Goal: Find specific page/section

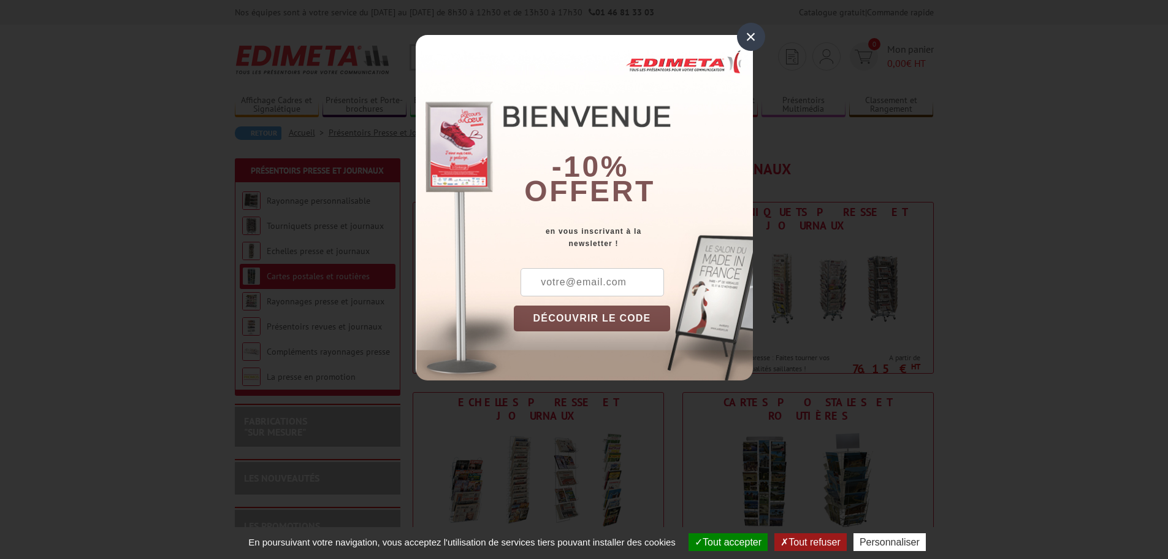
click at [751, 34] on div "×" at bounding box center [751, 37] width 28 height 28
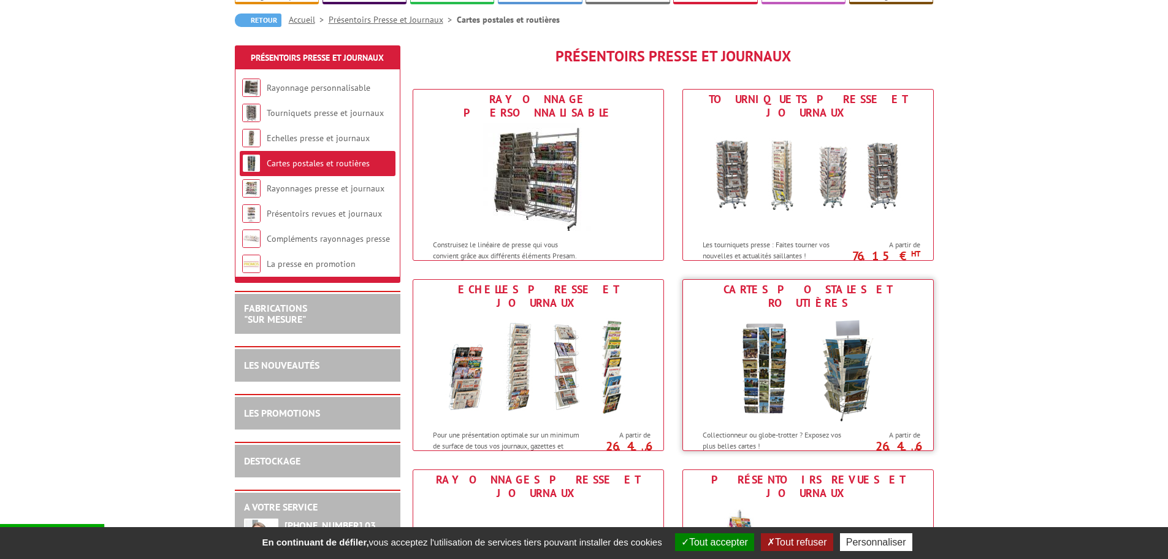
scroll to position [123, 0]
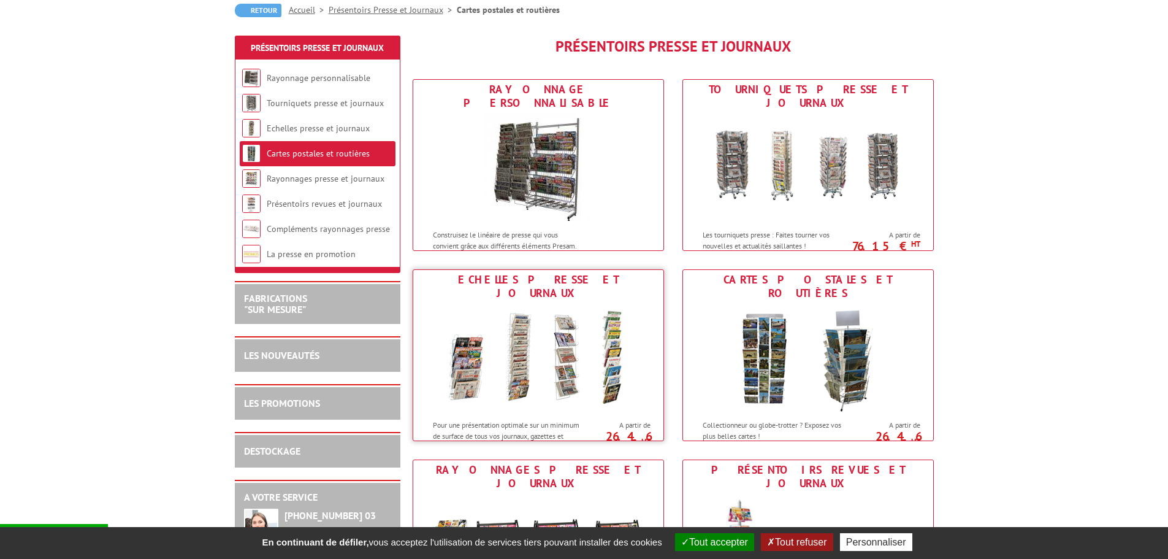
click at [587, 362] on img at bounding box center [538, 358] width 227 height 110
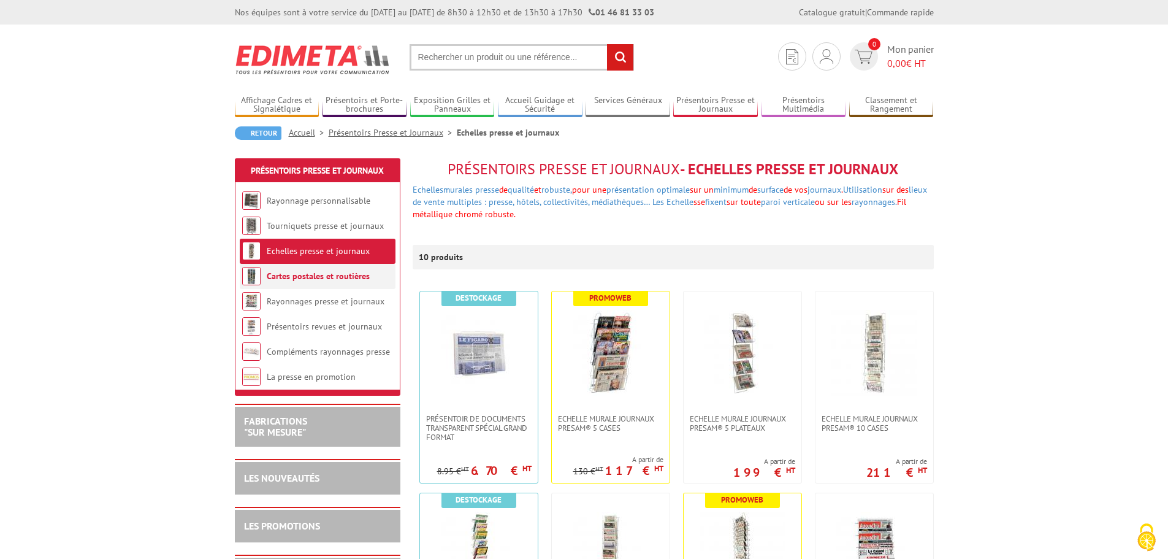
click at [301, 274] on link "Cartes postales et routières" at bounding box center [318, 275] width 103 height 11
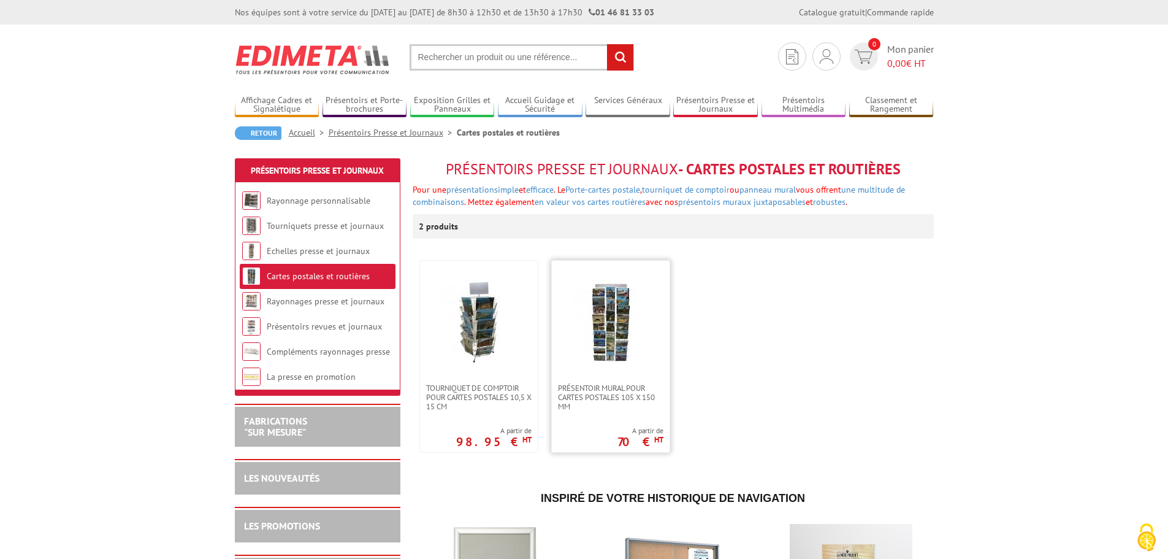
click at [619, 335] on img at bounding box center [611, 322] width 86 height 86
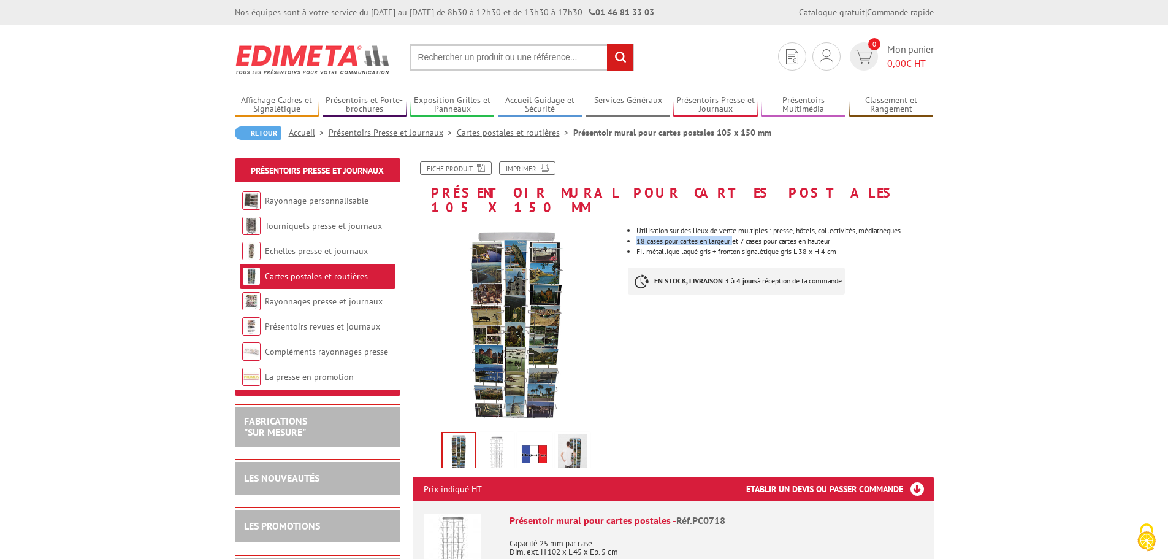
drag, startPoint x: 635, startPoint y: 230, endPoint x: 738, endPoint y: 224, distance: 103.2
click at [738, 227] on ul "Utilisation sur des lieux de vente multiples : presse, hôtels, collectivités, m…" at bounding box center [780, 241] width 305 height 28
drag, startPoint x: 435, startPoint y: 192, endPoint x: 556, endPoint y: 191, distance: 121.4
click at [556, 191] on h1 "Présentoir mural pour cartes postales 105 x 150 mm" at bounding box center [674, 187] width 540 height 53
click at [432, 182] on div "Fiche produit Imprimer" at bounding box center [674, 173] width 540 height 24
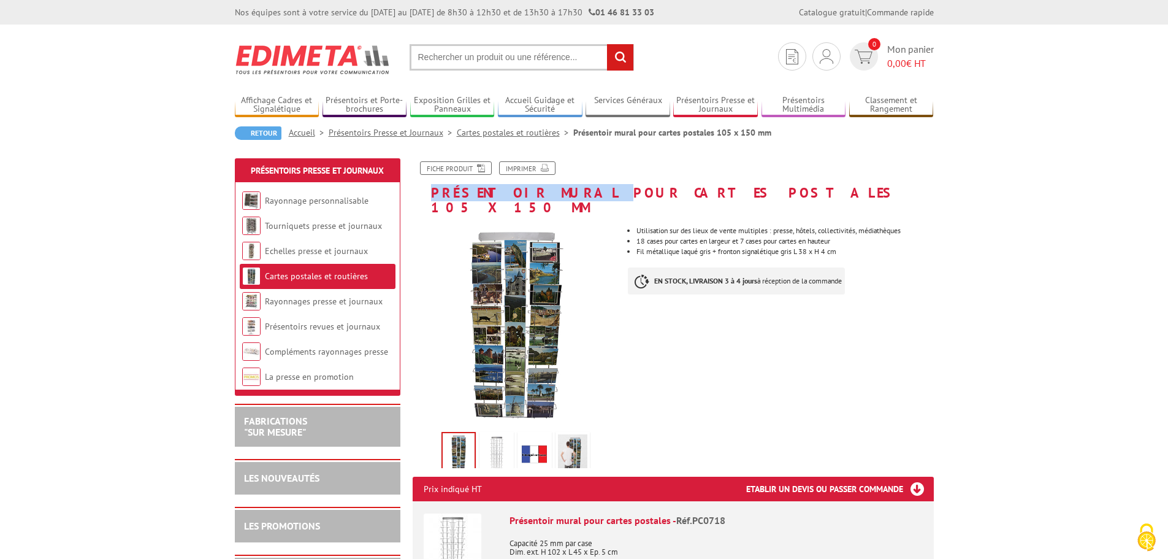
drag, startPoint x: 431, startPoint y: 190, endPoint x: 554, endPoint y: 200, distance: 123.7
click at [554, 200] on h1 "Présentoir mural pour cartes postales 105 x 150 mm" at bounding box center [674, 187] width 540 height 53
copy h1 "Présentoir mural"
